Goal: Task Accomplishment & Management: Complete application form

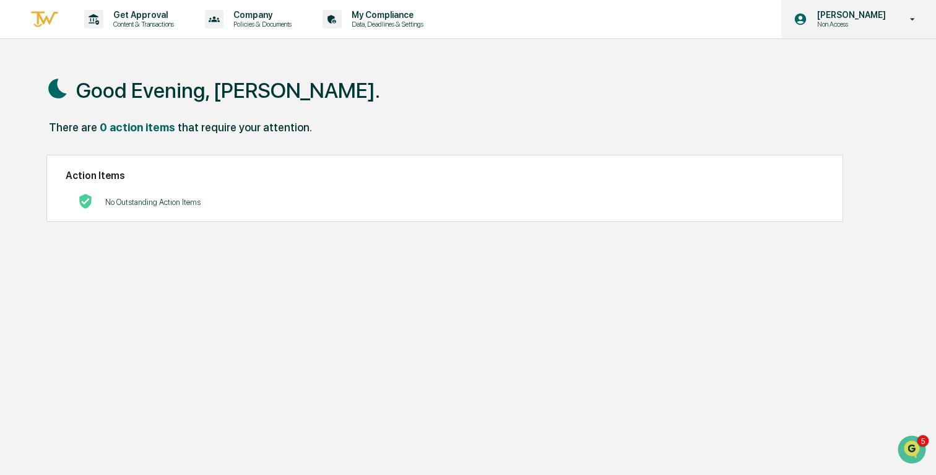
click at [832, 20] on p "Non Access" at bounding box center [849, 24] width 85 height 9
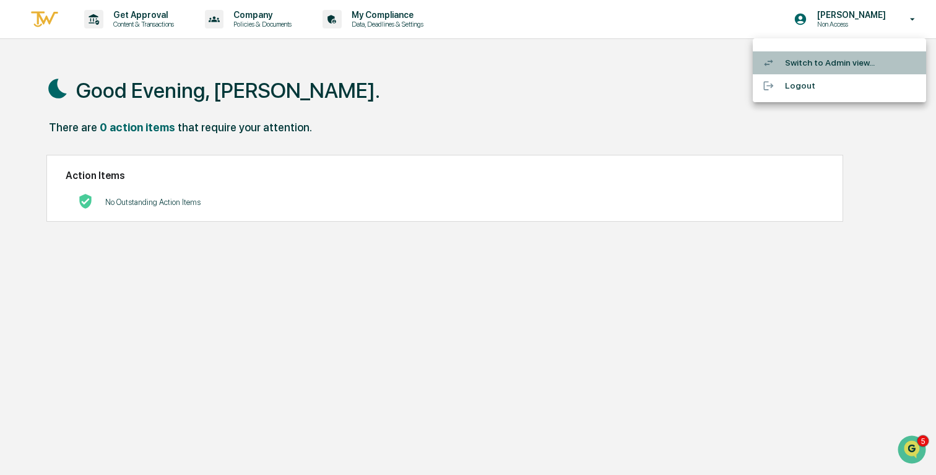
click at [813, 69] on li "Switch to Admin view..." at bounding box center [839, 62] width 173 height 23
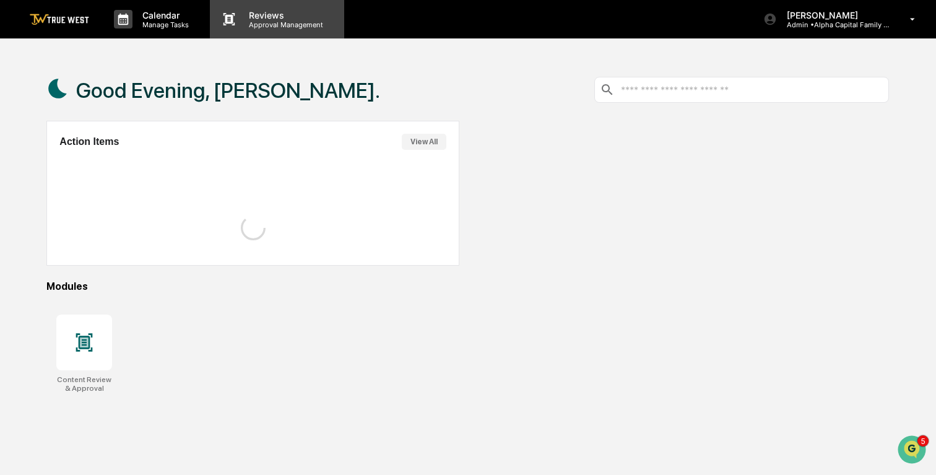
click at [262, 30] on div "Reviews Approval Management" at bounding box center [277, 19] width 134 height 38
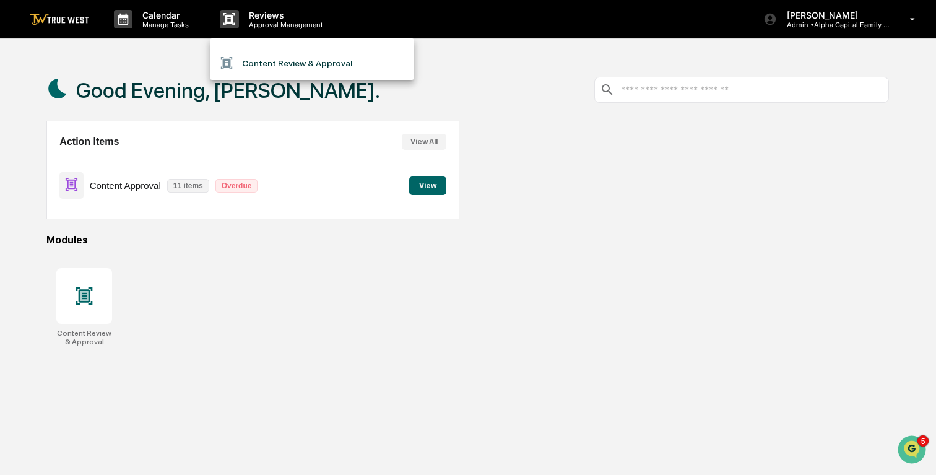
click at [254, 60] on li "Content Review & Approval" at bounding box center [312, 63] width 204 height 24
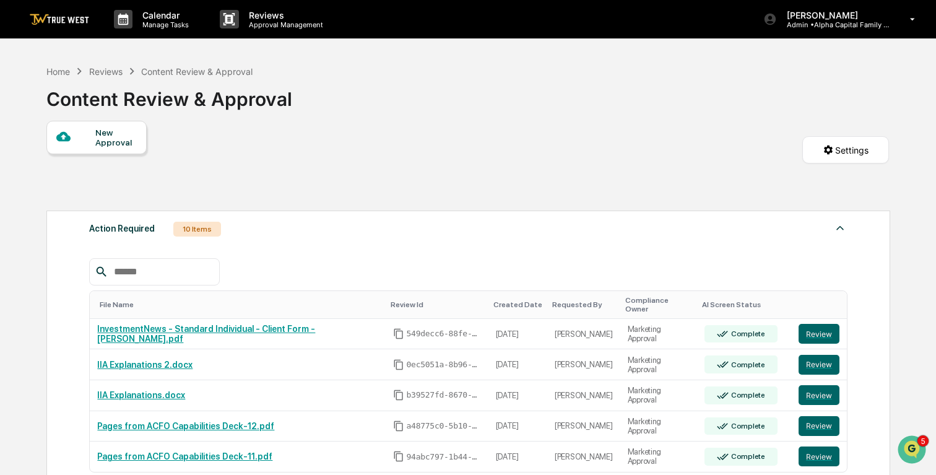
click at [97, 131] on div "New Approval" at bounding box center [115, 138] width 41 height 20
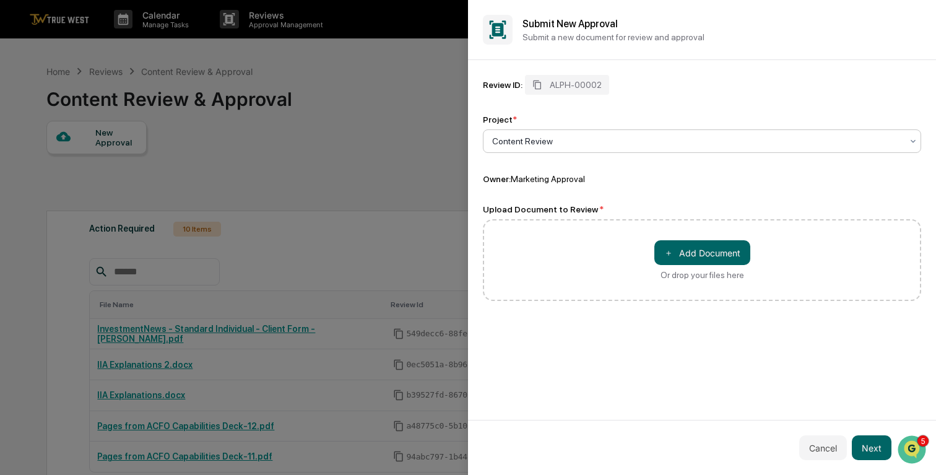
click at [552, 144] on div at bounding box center [697, 141] width 410 height 12
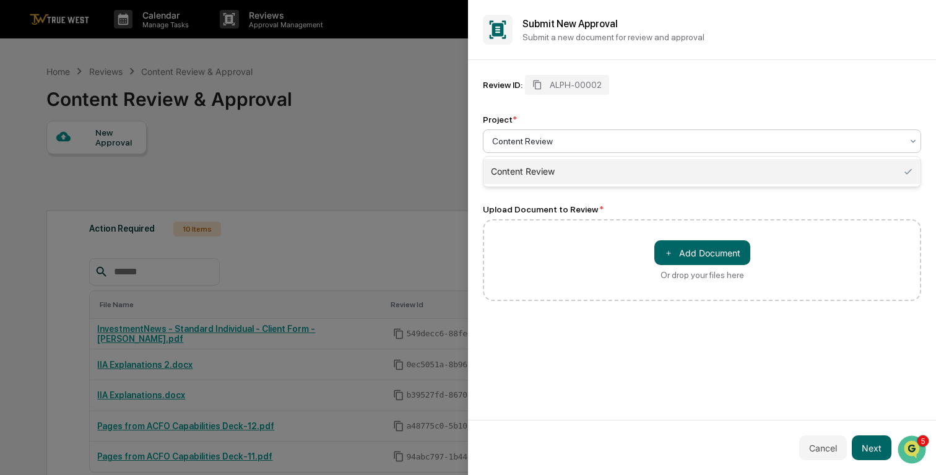
click at [553, 146] on div at bounding box center [697, 141] width 410 height 12
type input "**********"
click at [687, 111] on div "Review ID: ALPH-00002 Project * 0 results available for search term Ad for NCHA…" at bounding box center [702, 130] width 438 height 110
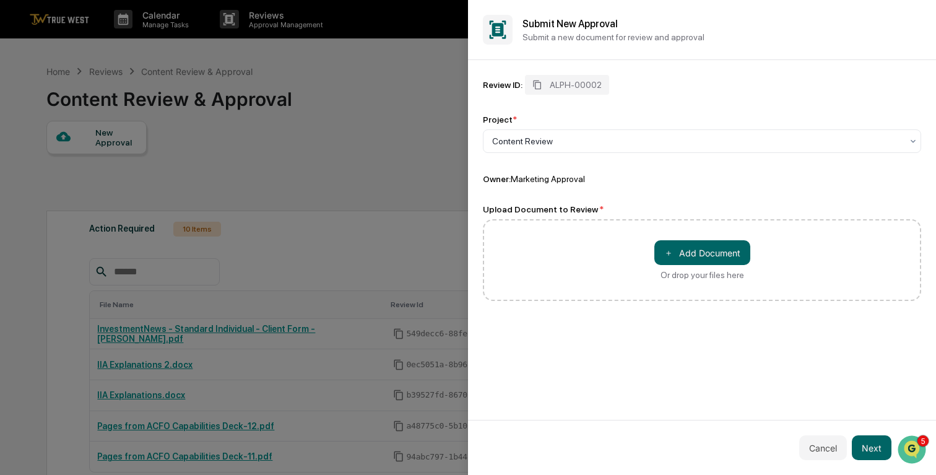
click at [608, 218] on div "Upload Document to Review * ＋ Add Document Or drop your files here" at bounding box center [702, 252] width 438 height 97
click at [705, 259] on button "＋ Add Document" at bounding box center [702, 252] width 96 height 25
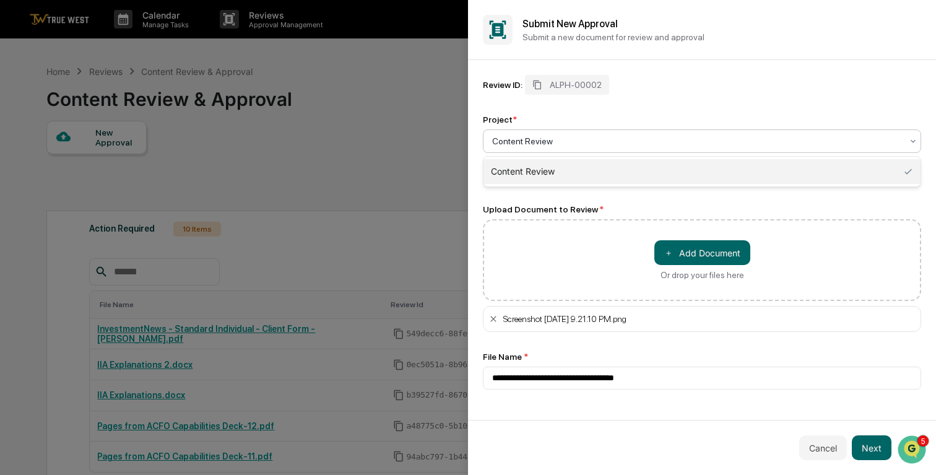
click at [584, 140] on div at bounding box center [697, 141] width 410 height 12
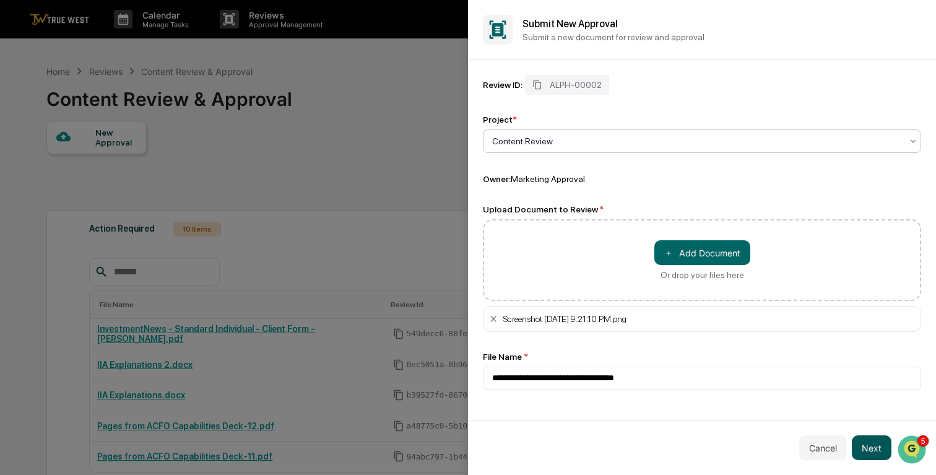
click at [874, 451] on button "Next" at bounding box center [872, 447] width 40 height 25
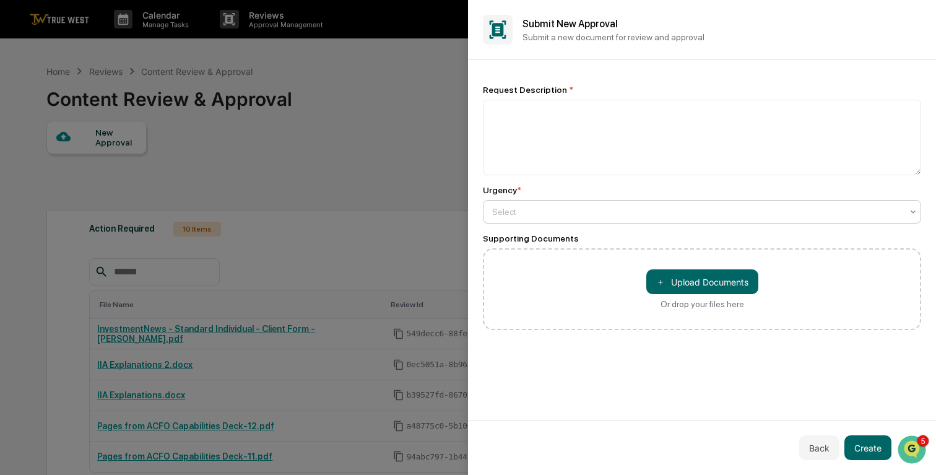
click at [627, 221] on div "Select" at bounding box center [702, 212] width 438 height 24
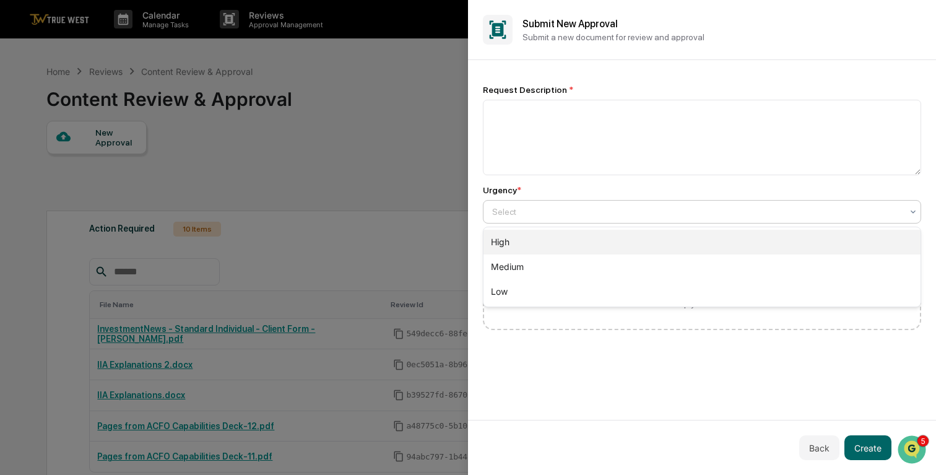
click at [588, 240] on div "High" at bounding box center [702, 242] width 437 height 25
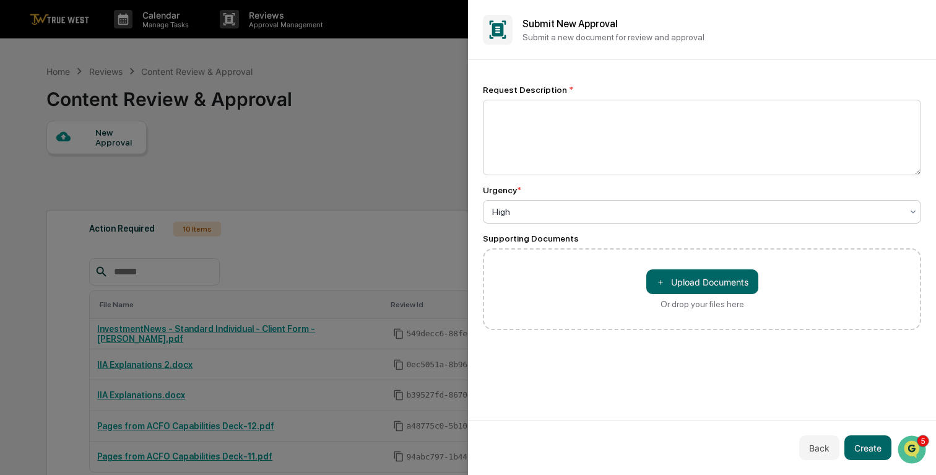
click at [632, 139] on textarea at bounding box center [702, 138] width 438 height 76
click at [552, 103] on textarea at bounding box center [702, 138] width 438 height 76
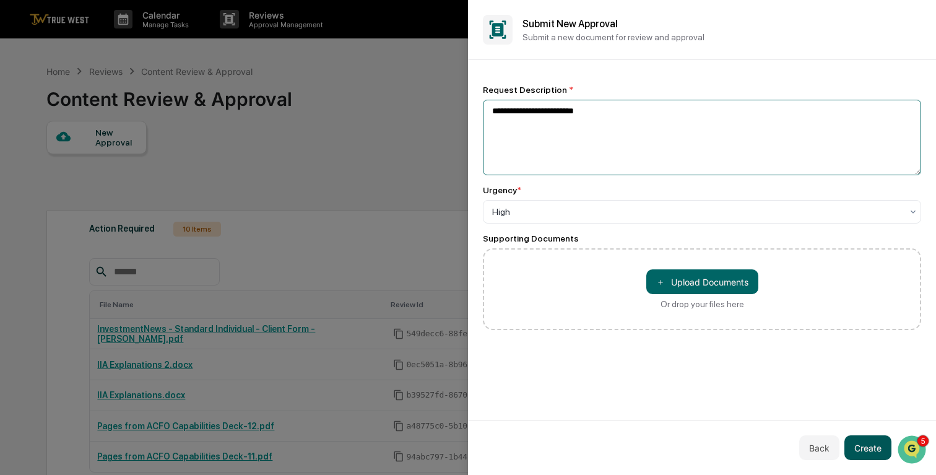
type textarea "**********"
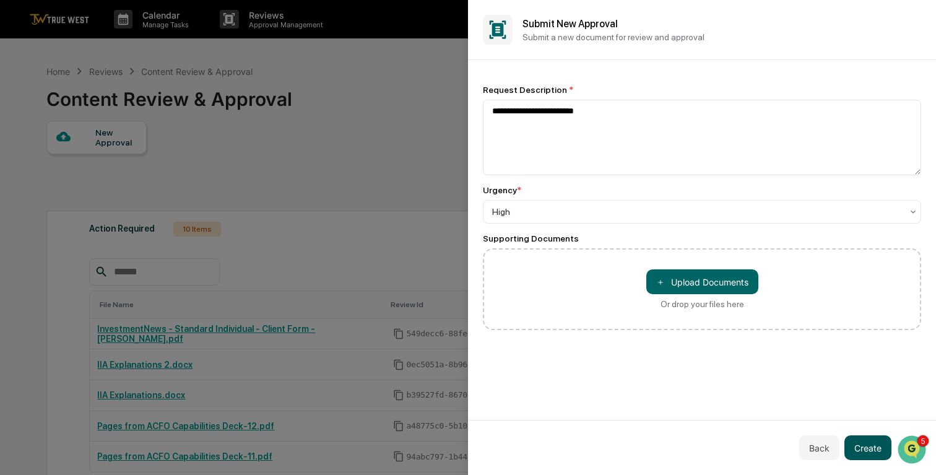
click at [876, 451] on button "Create" at bounding box center [868, 447] width 47 height 25
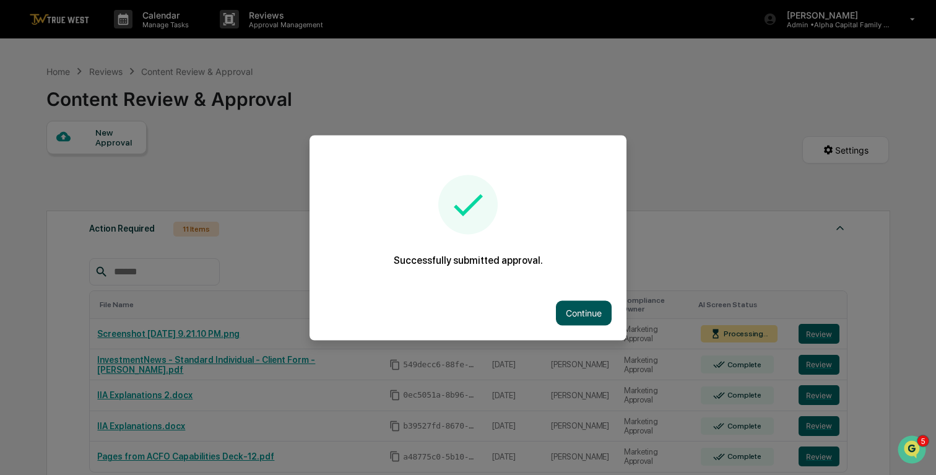
click at [586, 316] on button "Continue" at bounding box center [584, 312] width 56 height 25
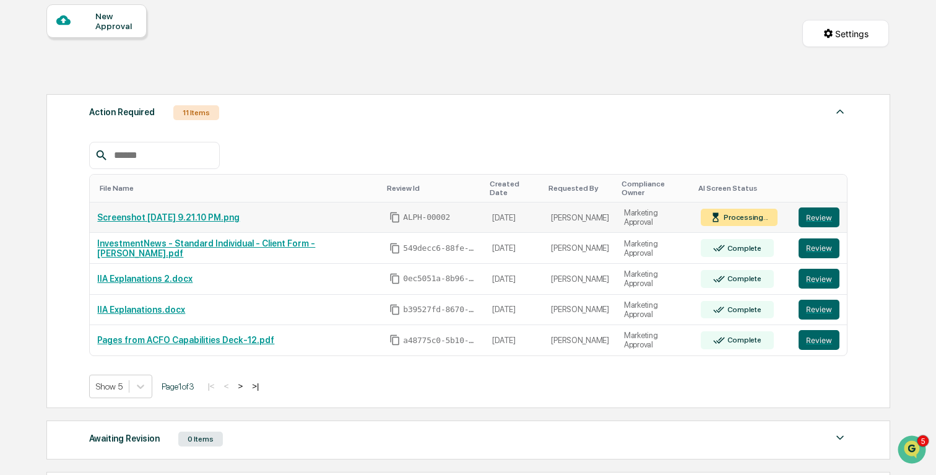
scroll to position [118, 0]
